Goal: Information Seeking & Learning: Learn about a topic

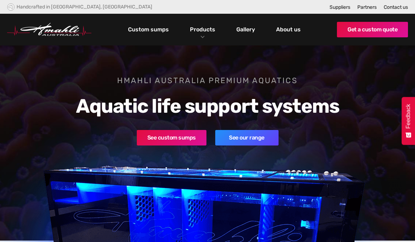
click at [202, 31] on link "Products" at bounding box center [202, 29] width 29 height 10
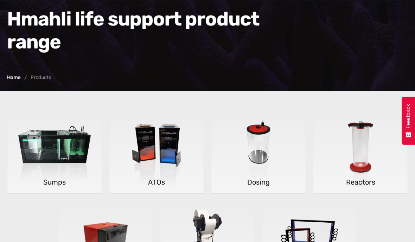
scroll to position [84, 0]
click at [249, 164] on img at bounding box center [258, 151] width 94 height 84
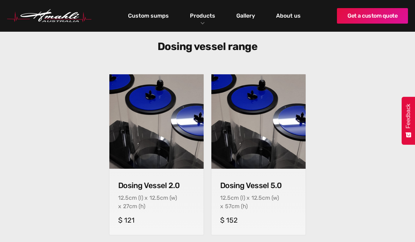
scroll to position [232, 0]
click at [259, 126] on img at bounding box center [259, 122] width 96 height 96
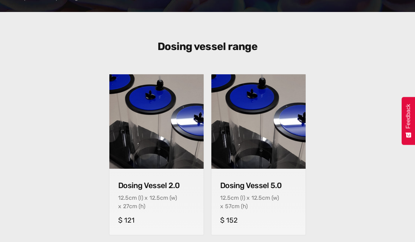
click at [144, 118] on img at bounding box center [156, 121] width 94 height 94
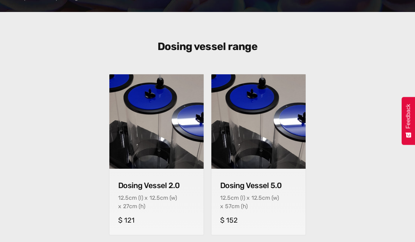
click at [241, 124] on img at bounding box center [258, 121] width 99 height 99
click at [134, 123] on img at bounding box center [156, 121] width 99 height 99
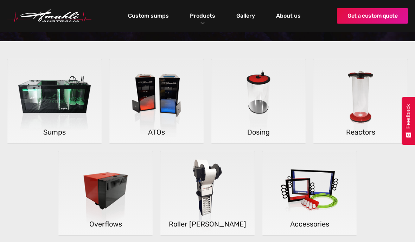
scroll to position [133, 0]
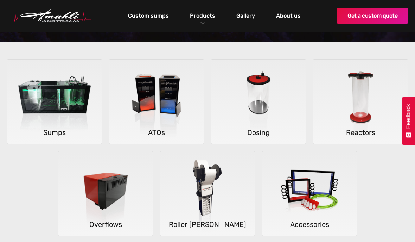
click at [139, 100] on img at bounding box center [156, 101] width 94 height 84
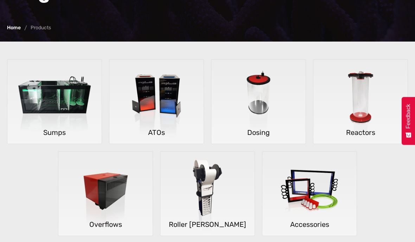
click at [48, 101] on img at bounding box center [54, 101] width 94 height 84
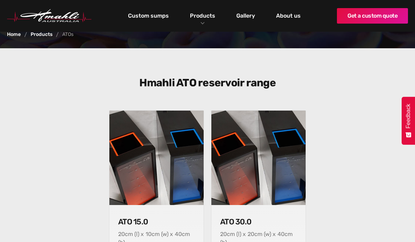
scroll to position [195, 0]
click at [266, 154] on img at bounding box center [258, 157] width 94 height 94
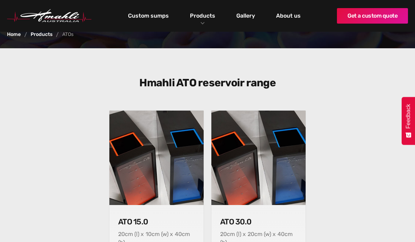
scroll to position [0, 0]
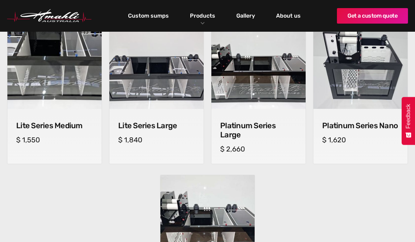
scroll to position [472, 0]
click at [37, 59] on img at bounding box center [55, 62] width 96 height 96
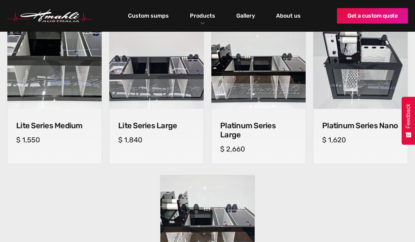
scroll to position [472, 0]
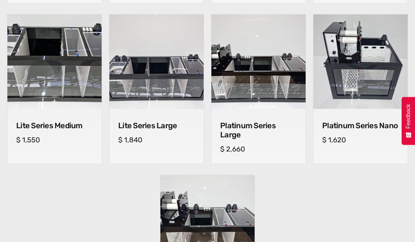
click at [126, 67] on img at bounding box center [156, 61] width 94 height 94
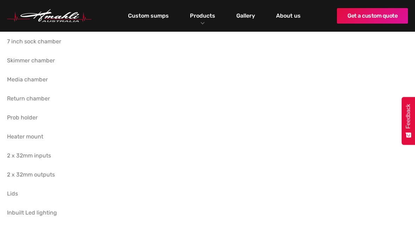
scroll to position [318, 0]
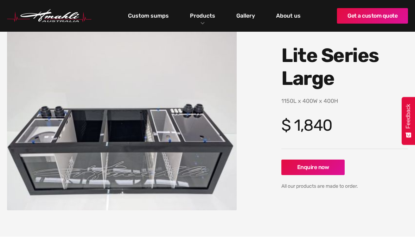
scroll to position [64, 0]
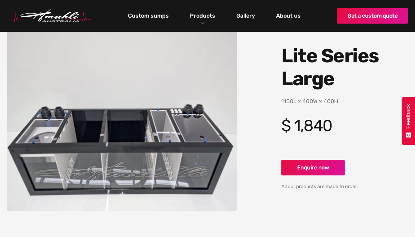
click at [248, 18] on link "Gallery" at bounding box center [246, 16] width 22 height 12
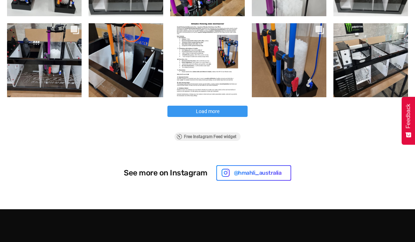
scroll to position [383, 0]
click at [30, 67] on div "Platinum Series Sump with [PERSON_NAME]'s new moving bed reactor" at bounding box center [44, 65] width 60 height 19
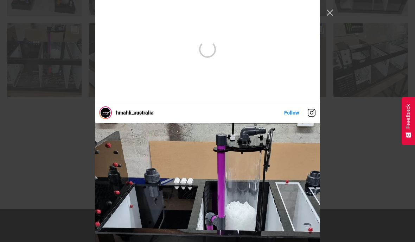
click at [327, 15] on button "Close Instagram Feed Popup" at bounding box center [329, 12] width 11 height 11
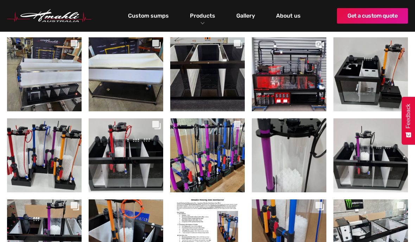
scroll to position [200, 0]
